Goal: Information Seeking & Learning: Understand process/instructions

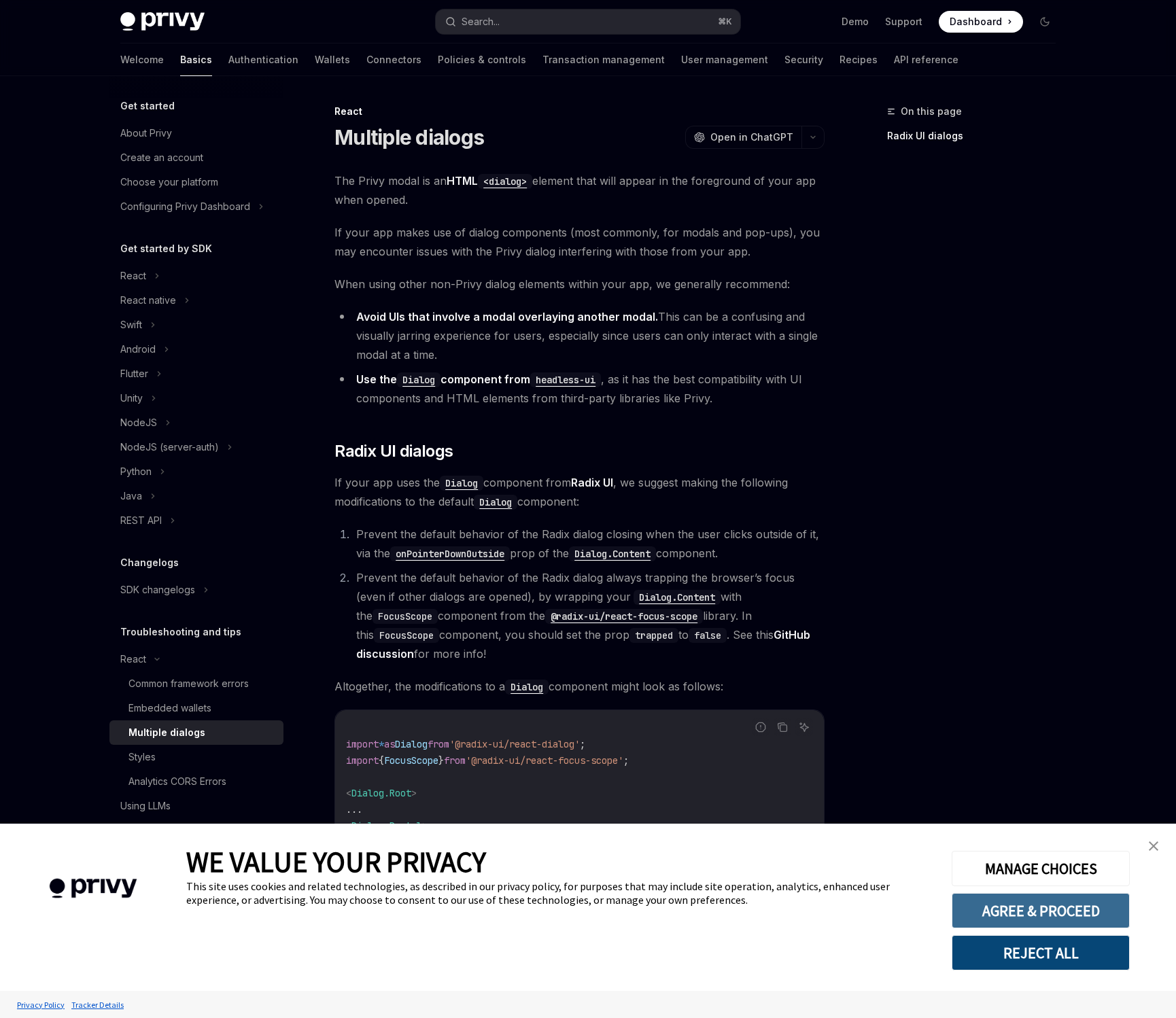
click at [992, 907] on button "AGREE & PROCEED" at bounding box center [1041, 910] width 178 height 35
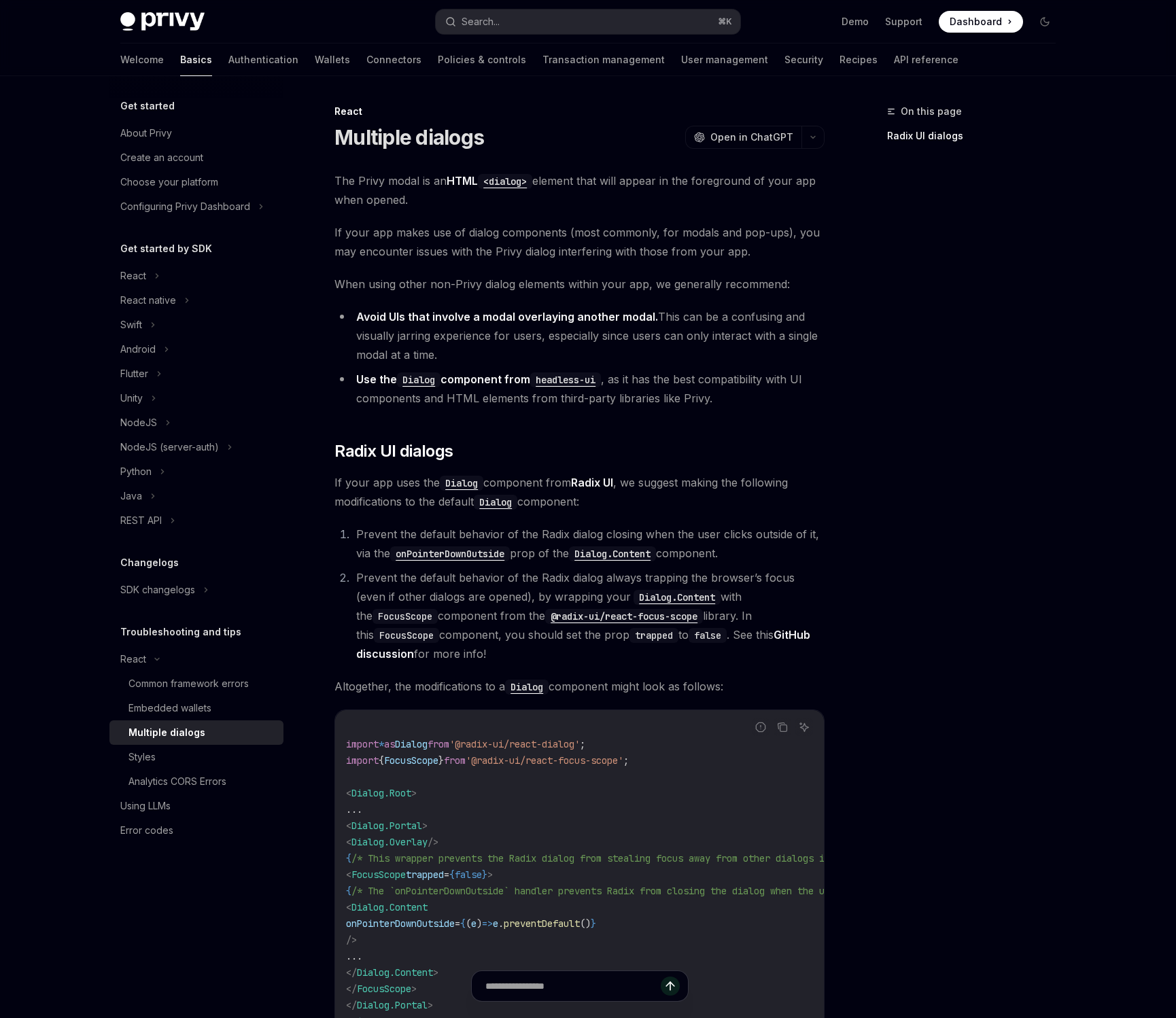
click at [303, 603] on div "Get started About Privy Create an account Choose your platform Configuring Priv…" at bounding box center [207, 547] width 196 height 942
